Goal: Information Seeking & Learning: Learn about a topic

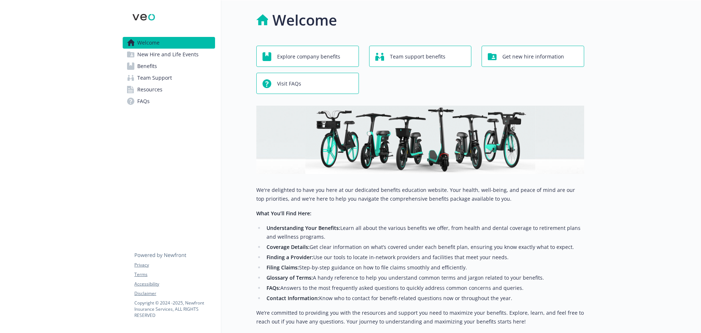
click at [205, 86] on link "Resources" at bounding box center [169, 90] width 92 height 12
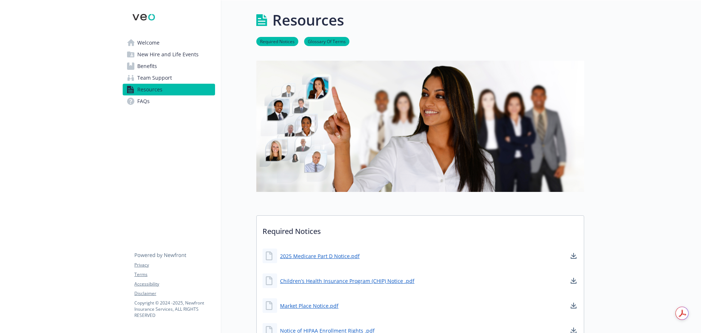
click at [182, 64] on link "Benefits" at bounding box center [169, 66] width 92 height 12
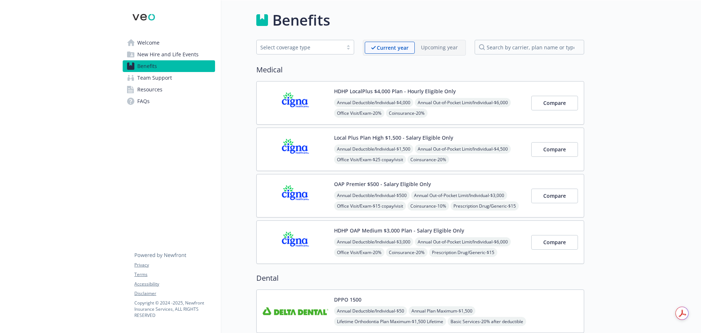
click at [469, 107] on div "Annual Deductible/Individual - $4,000 Annual Out-of-Pocket Limit/Individual - $…" at bounding box center [429, 129] width 191 height 62
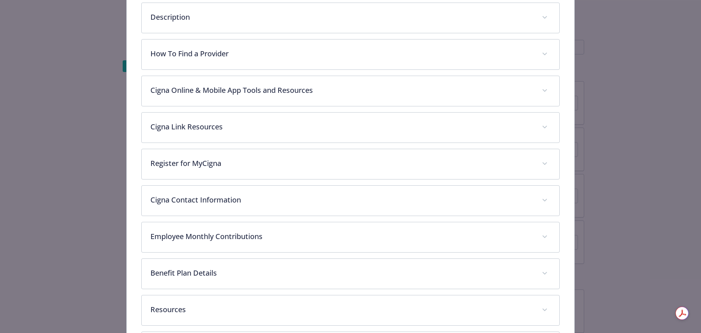
scroll to position [219, 0]
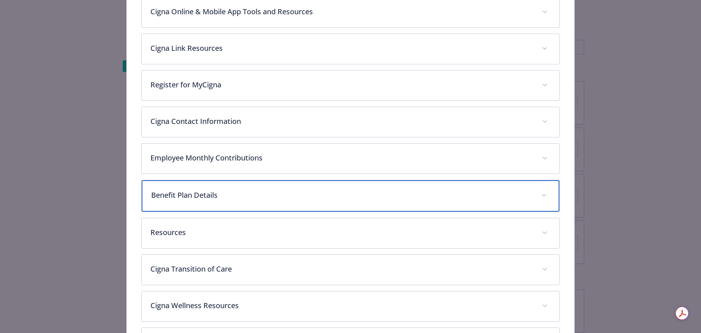
click at [346, 184] on div "Benefit Plan Details" at bounding box center [351, 195] width 418 height 31
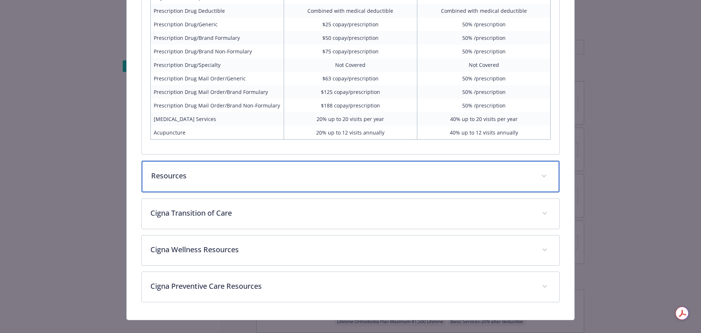
click at [379, 166] on div "Resources" at bounding box center [351, 176] width 418 height 31
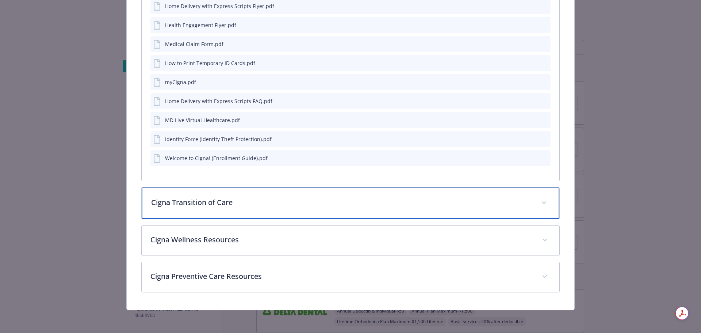
click at [347, 200] on p "Cigna Transition of Care" at bounding box center [341, 202] width 381 height 11
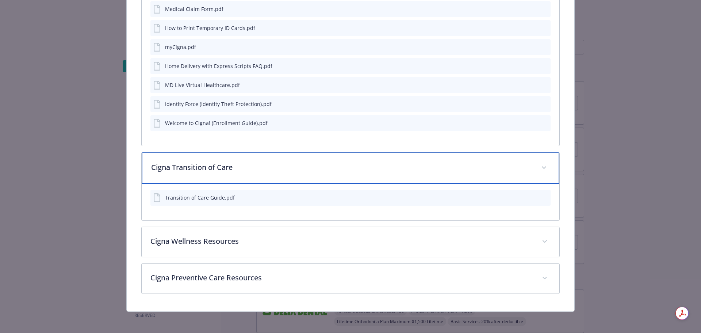
scroll to position [928, 0]
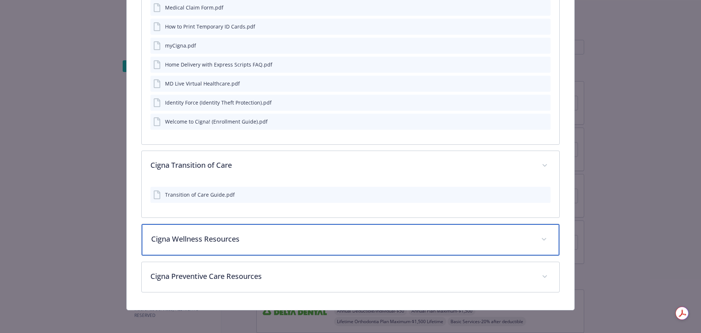
click at [358, 237] on p "Cigna Wellness Resources" at bounding box center [341, 238] width 381 height 11
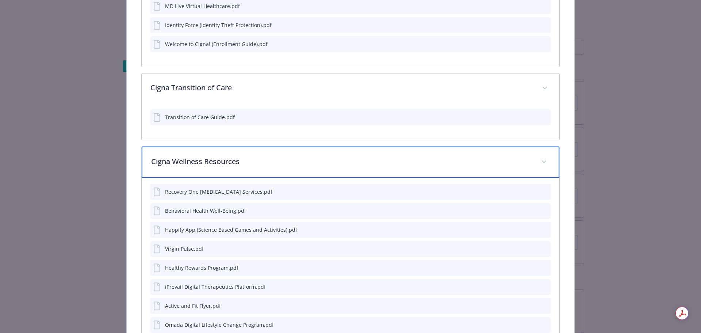
scroll to position [1098, 0]
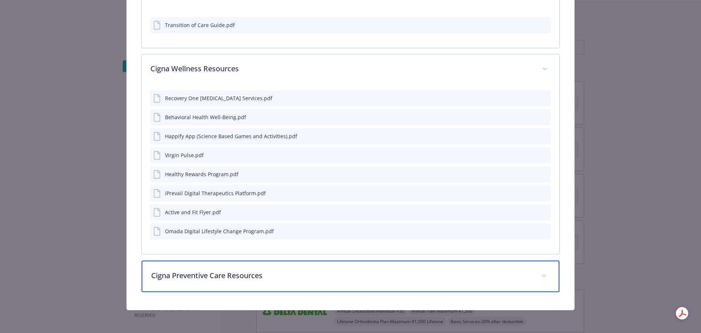
click at [343, 273] on p "Cigna Preventive Care Resources" at bounding box center [341, 275] width 381 height 11
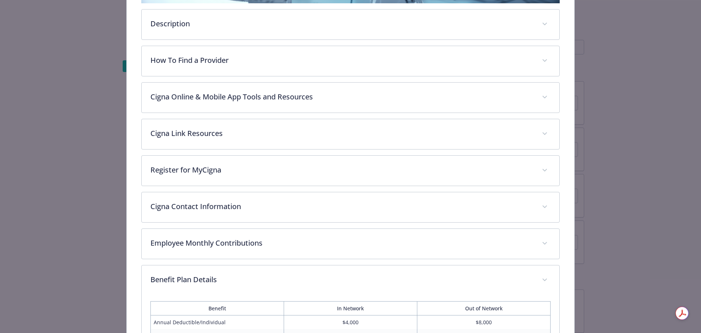
scroll to position [146, 0]
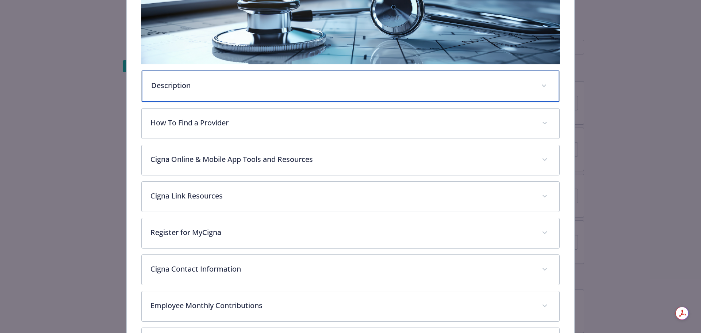
click at [333, 72] on div "Description" at bounding box center [351, 85] width 418 height 31
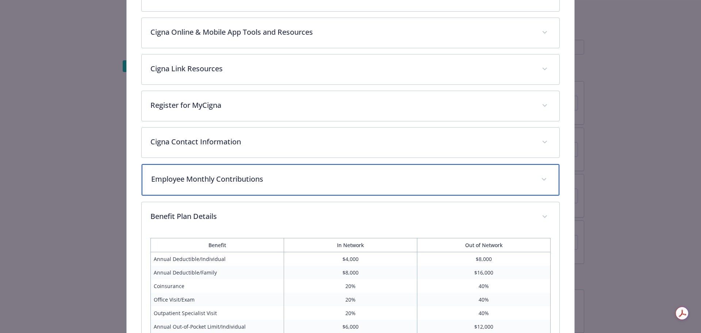
click at [295, 176] on p "Employee Monthly Contributions" at bounding box center [341, 178] width 381 height 11
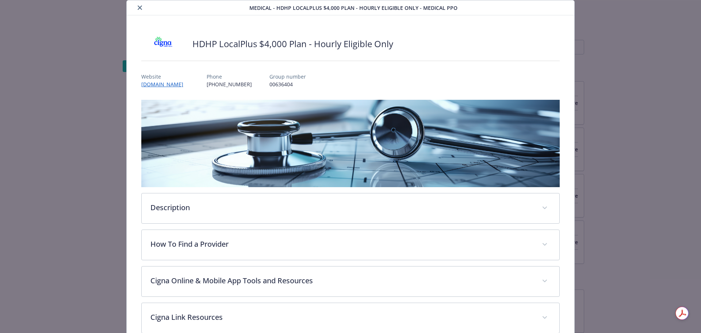
scroll to position [36, 0]
